Goal: Task Accomplishment & Management: Complete application form

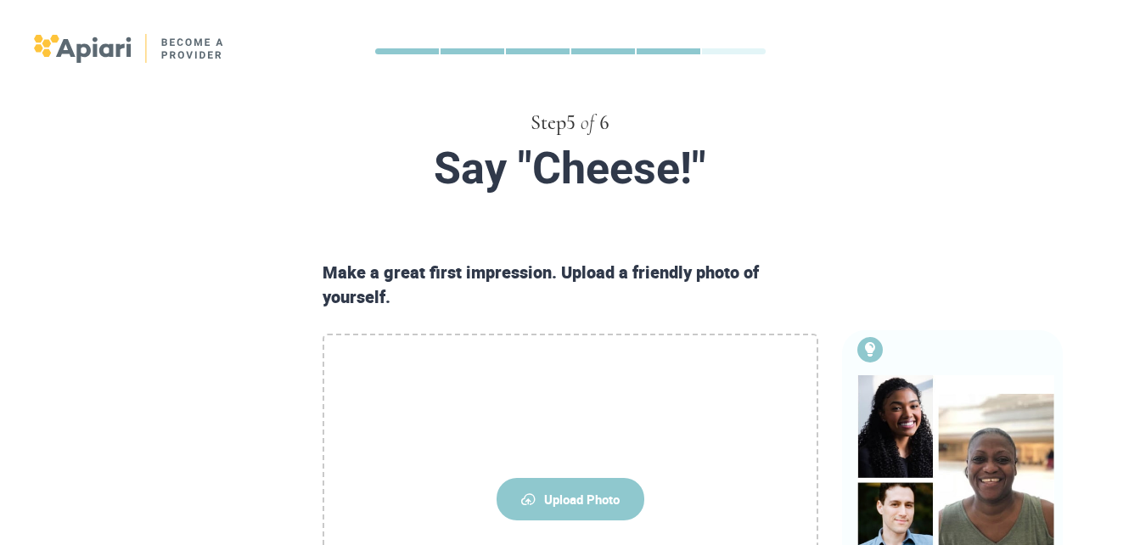
click at [540, 478] on span "Upload Photo" at bounding box center [570, 499] width 148 height 42
click at [0, 0] on input "Upload Photo" at bounding box center [0, 0] width 0 height 0
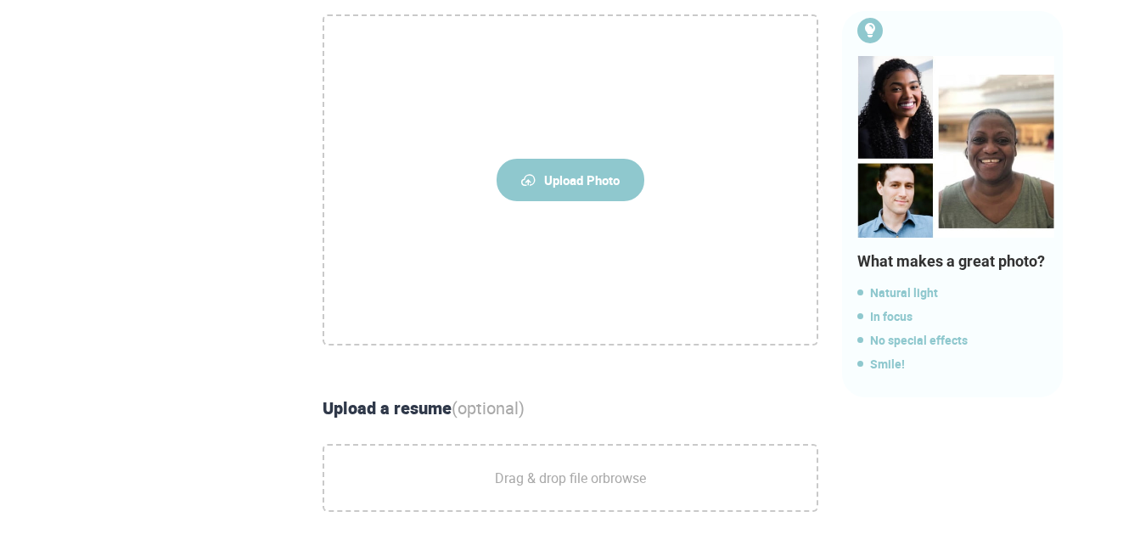
scroll to position [320, 0]
click at [604, 169] on span "Upload Photo" at bounding box center [570, 179] width 148 height 42
click at [0, 0] on input "Upload Photo" at bounding box center [0, 0] width 0 height 0
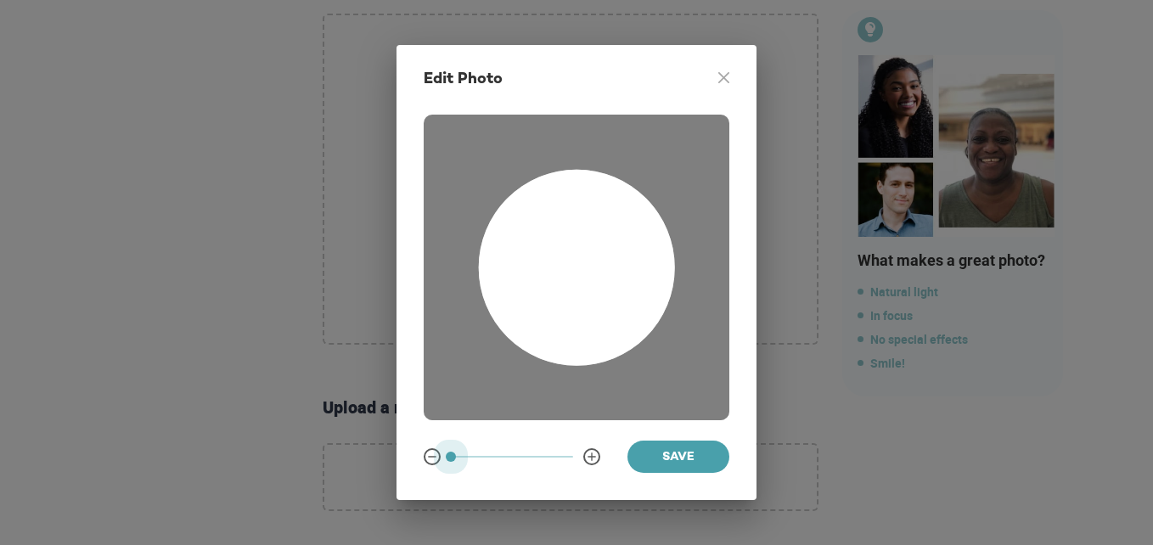
drag, startPoint x: 479, startPoint y: 455, endPoint x: 363, endPoint y: 538, distance: 142.3
click at [363, 538] on div "Edit Photo A1D20667-DBDC-461F-895E-AC602C3246CF Created with sketchtool. Save" at bounding box center [576, 272] width 1153 height 545
drag, startPoint x: 563, startPoint y: 334, endPoint x: 558, endPoint y: 321, distance: 14.5
click at [558, 321] on div at bounding box center [577, 268] width 196 height 196
click at [679, 446] on button "Save" at bounding box center [678, 456] width 102 height 32
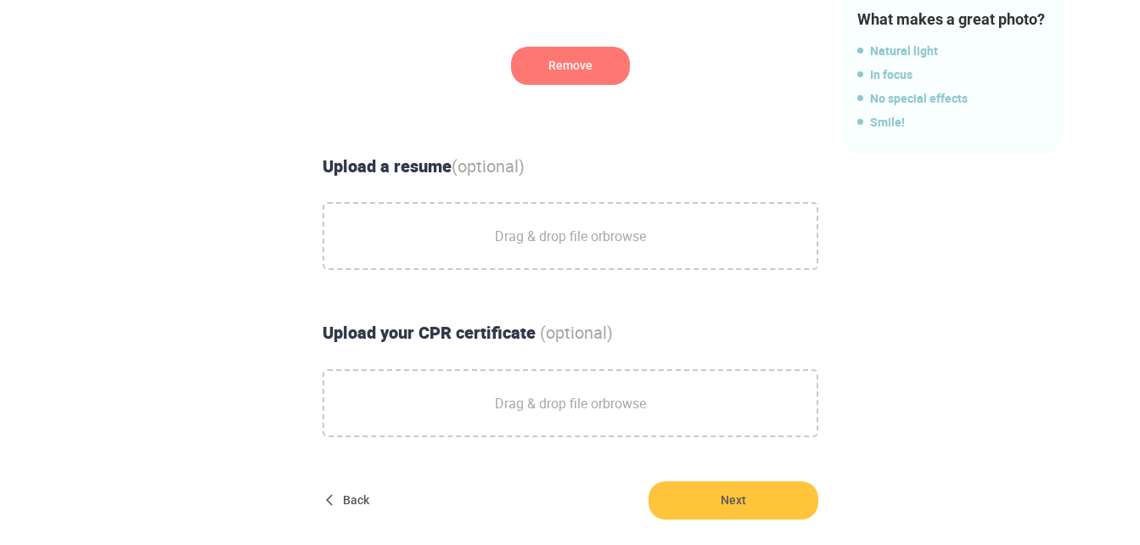
scroll to position [562, 0]
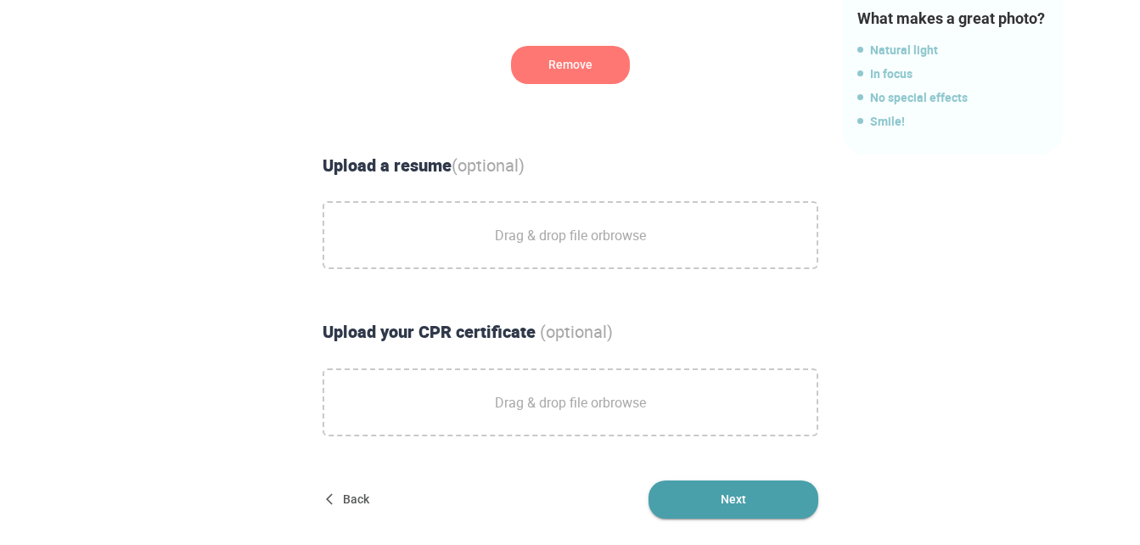
click at [706, 488] on span "Next" at bounding box center [733, 499] width 170 height 38
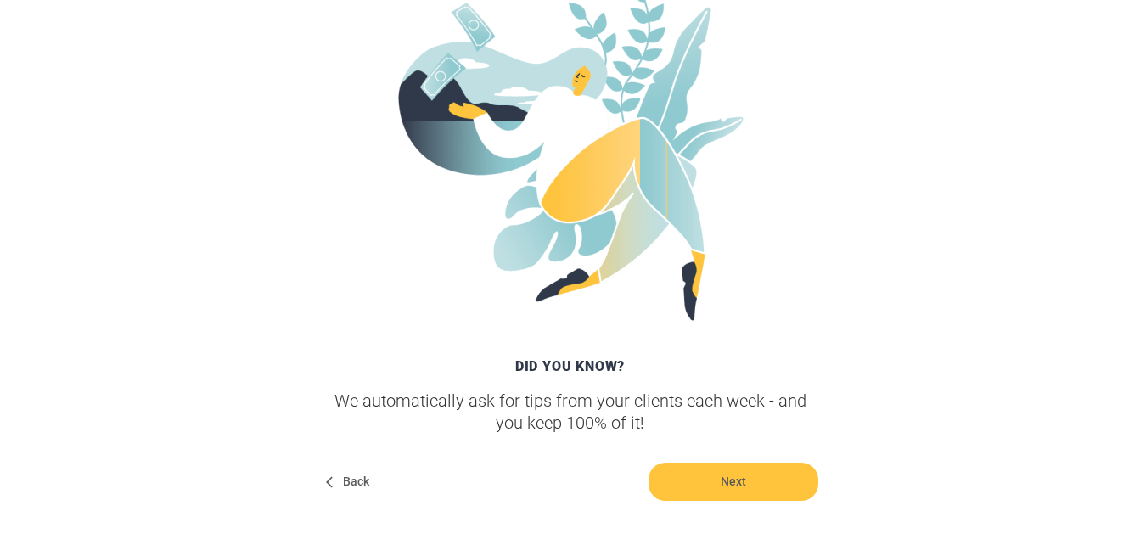
scroll to position [299, 0]
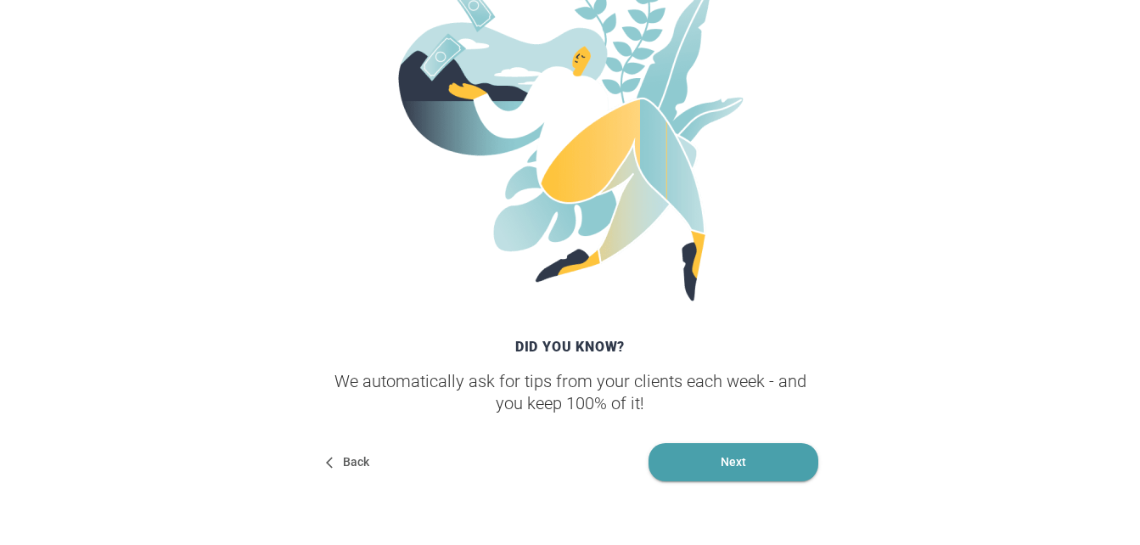
click at [747, 465] on span "Next" at bounding box center [733, 462] width 170 height 38
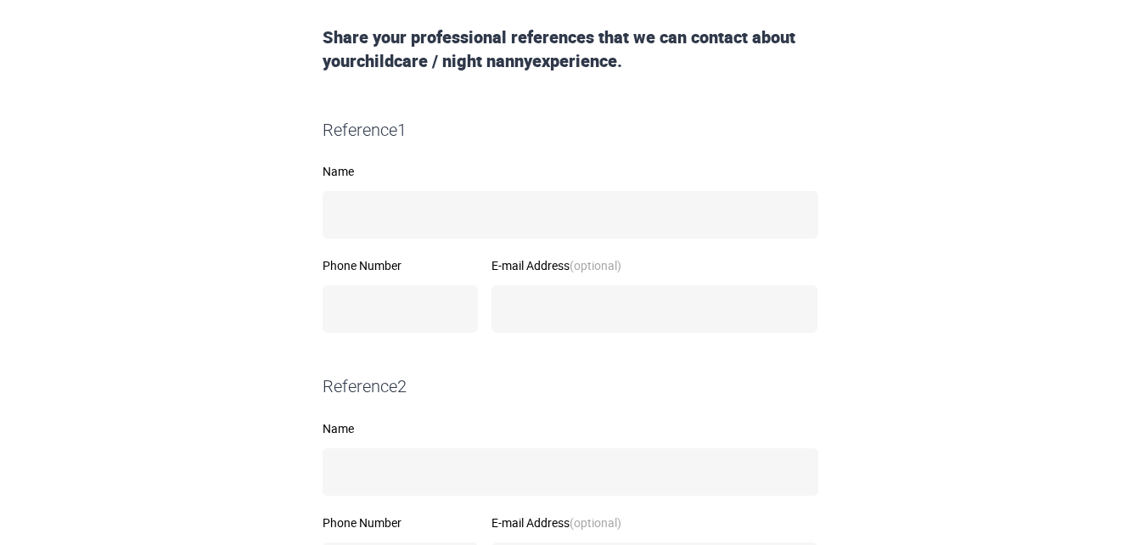
scroll to position [286, 0]
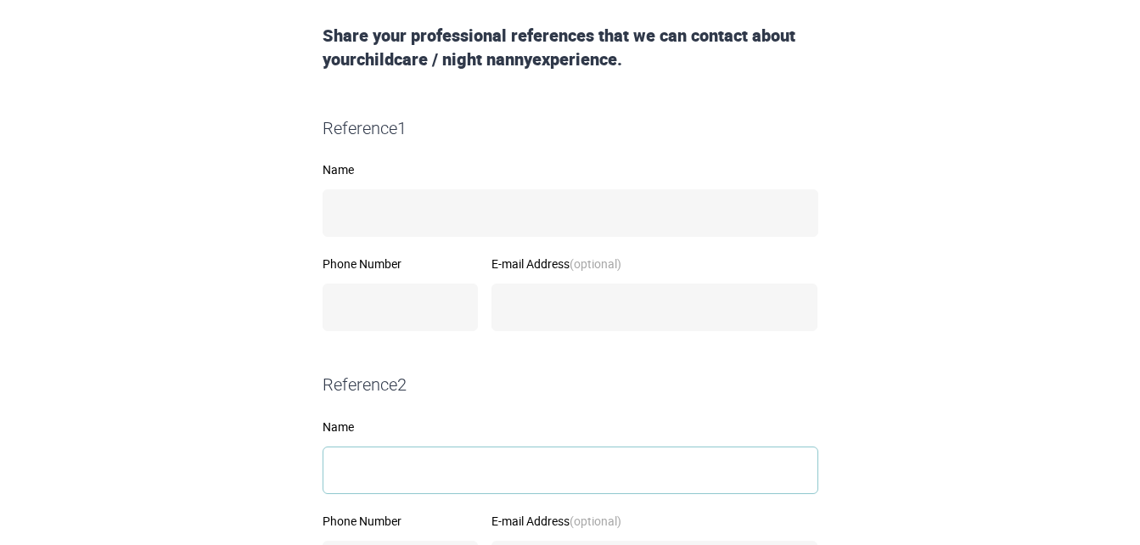
click at [747, 465] on input "Name" at bounding box center [571, 470] width 496 height 48
click at [756, 462] on input "Name" at bounding box center [571, 470] width 496 height 48
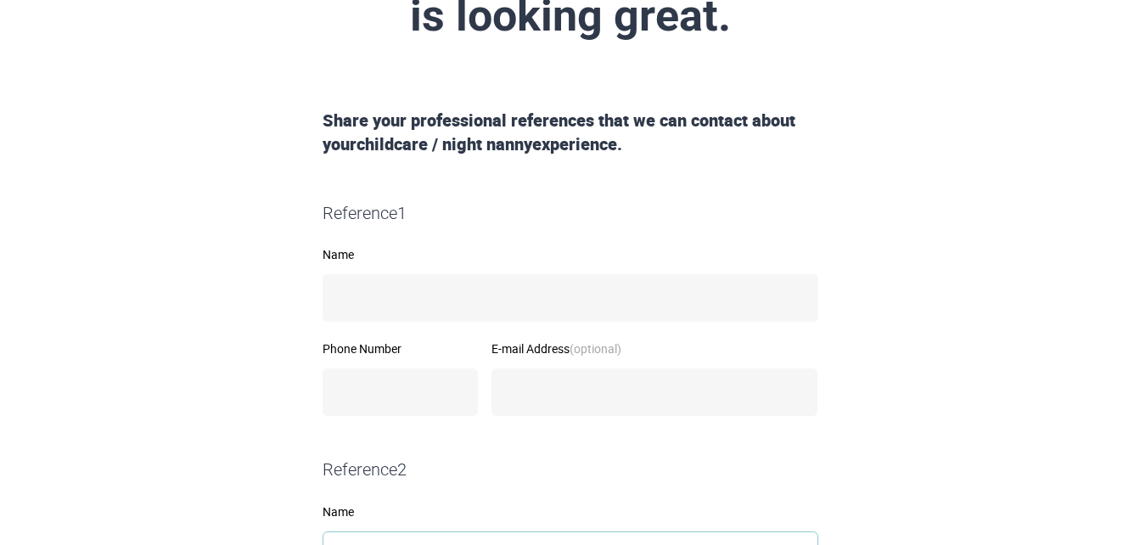
scroll to position [213, 0]
